Goal: Task Accomplishment & Management: Complete application form

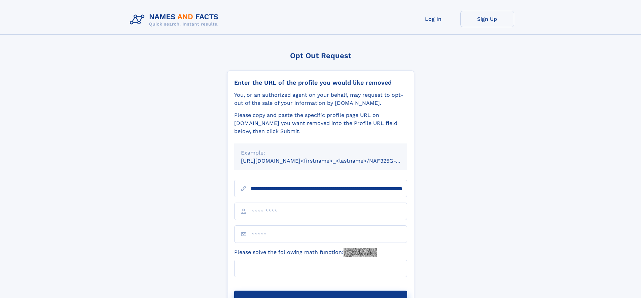
scroll to position [0, 80]
type input "**********"
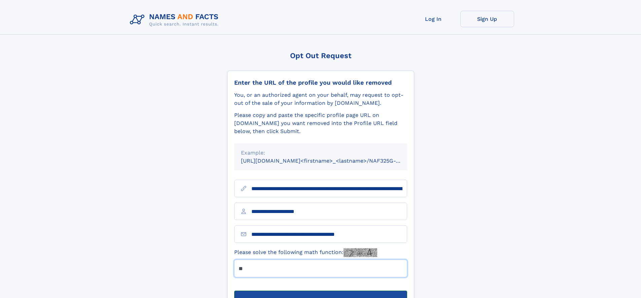
type input "**"
click at [320, 291] on button "Submit Opt Out Request" at bounding box center [320, 302] width 173 height 22
